Goal: Subscribe to service/newsletter

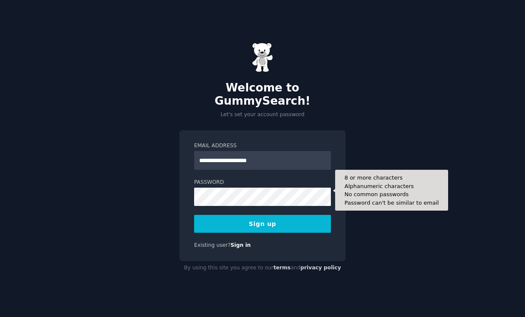
type input "**********"
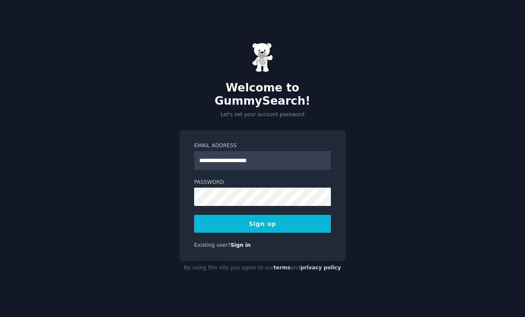
click at [306, 215] on button "Sign up" at bounding box center [262, 224] width 137 height 18
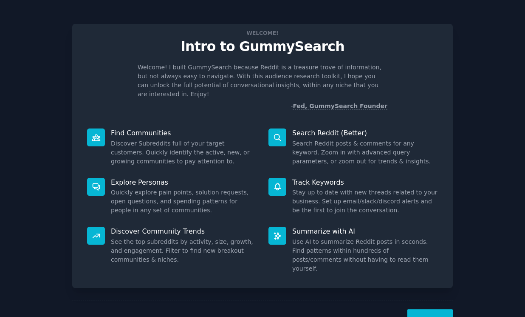
click at [432, 309] on button "Next" at bounding box center [429, 319] width 45 height 21
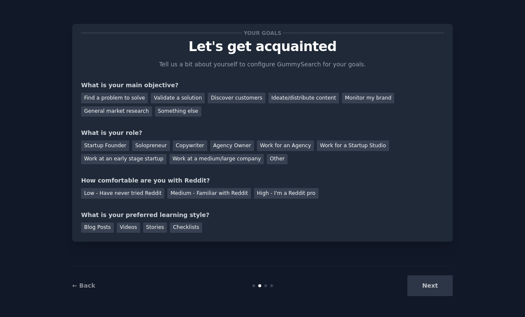
click at [425, 281] on div "Next" at bounding box center [389, 285] width 127 height 21
click at [427, 281] on div "Next" at bounding box center [389, 285] width 127 height 21
click at [429, 283] on div "Next" at bounding box center [389, 285] width 127 height 21
click at [155, 108] on div "Something else" at bounding box center [178, 111] width 46 height 11
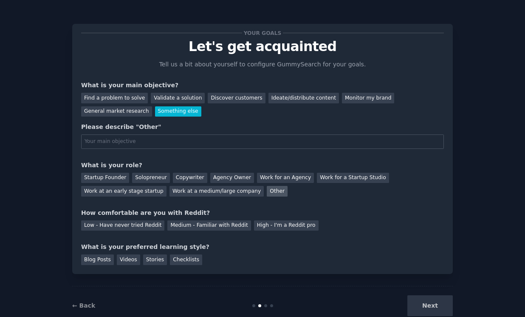
click at [267, 190] on div "Other" at bounding box center [277, 191] width 21 height 11
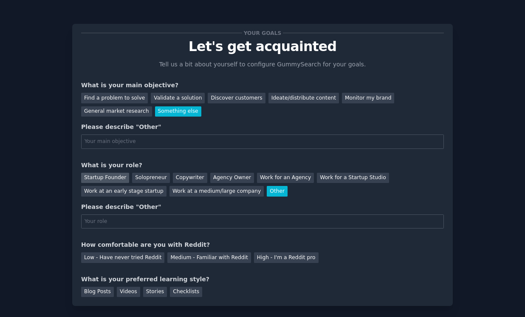
click at [106, 178] on div "Startup Founder" at bounding box center [105, 177] width 48 height 11
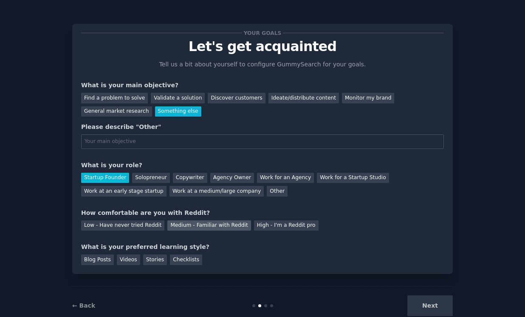
click at [180, 227] on div "Medium - Familiar with Reddit" at bounding box center [208, 225] width 83 height 11
click at [178, 258] on div "Checklists" at bounding box center [186, 259] width 32 height 11
click at [433, 308] on div "Next" at bounding box center [389, 305] width 127 height 21
click at [384, 249] on div "What is your preferred learning style?" at bounding box center [262, 246] width 363 height 9
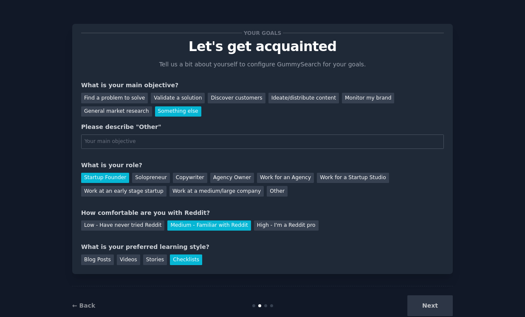
scroll to position [19, 0]
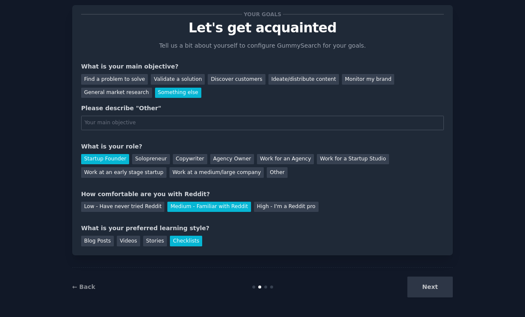
click at [424, 284] on div "Next" at bounding box center [389, 286] width 127 height 21
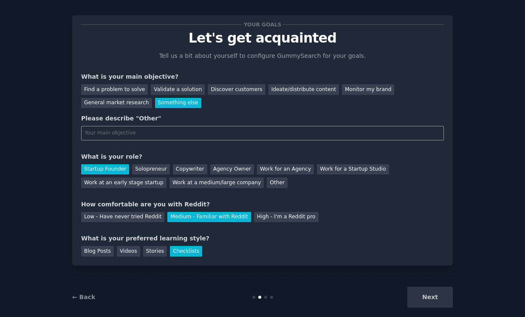
click at [122, 133] on input "text" at bounding box center [262, 133] width 363 height 14
click at [122, 90] on div "Find a problem to solve" at bounding box center [114, 89] width 67 height 11
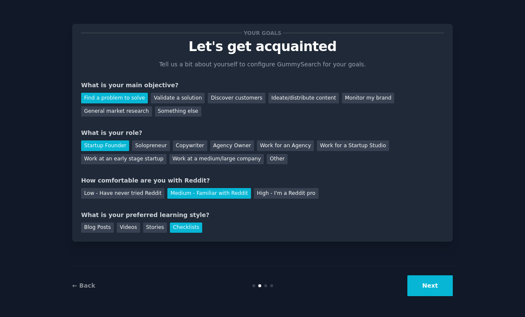
scroll to position [0, 0]
click at [429, 291] on button "Next" at bounding box center [429, 285] width 45 height 21
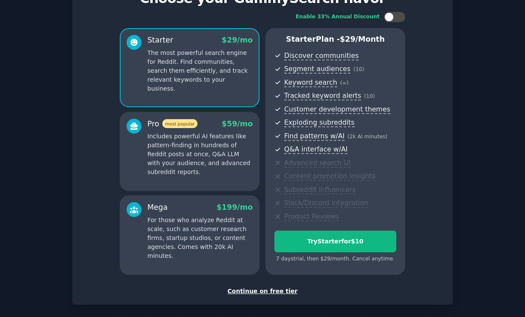
scroll to position [48, 0]
click at [260, 290] on div "Continue on free tier" at bounding box center [262, 291] width 363 height 9
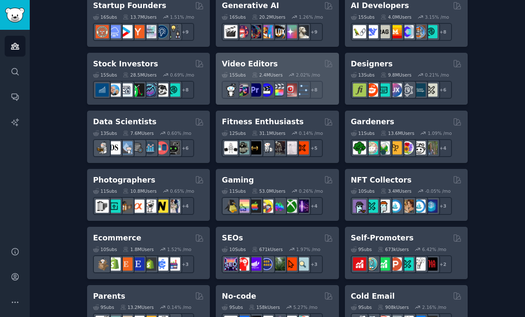
scroll to position [362, 0]
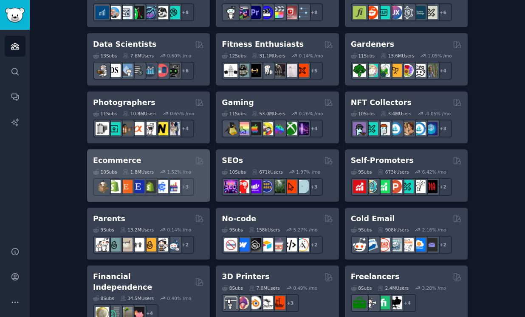
click at [161, 166] on div "10 Sub s 1.8M Users 1.52 % /mo r/ecommercemarketing + 3" at bounding box center [148, 181] width 111 height 30
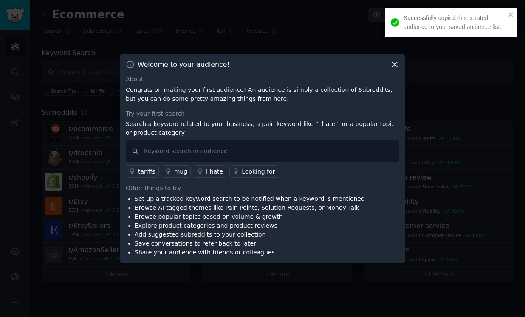
click at [396, 64] on icon at bounding box center [395, 64] width 5 height 5
